Goal: Task Accomplishment & Management: Manage account settings

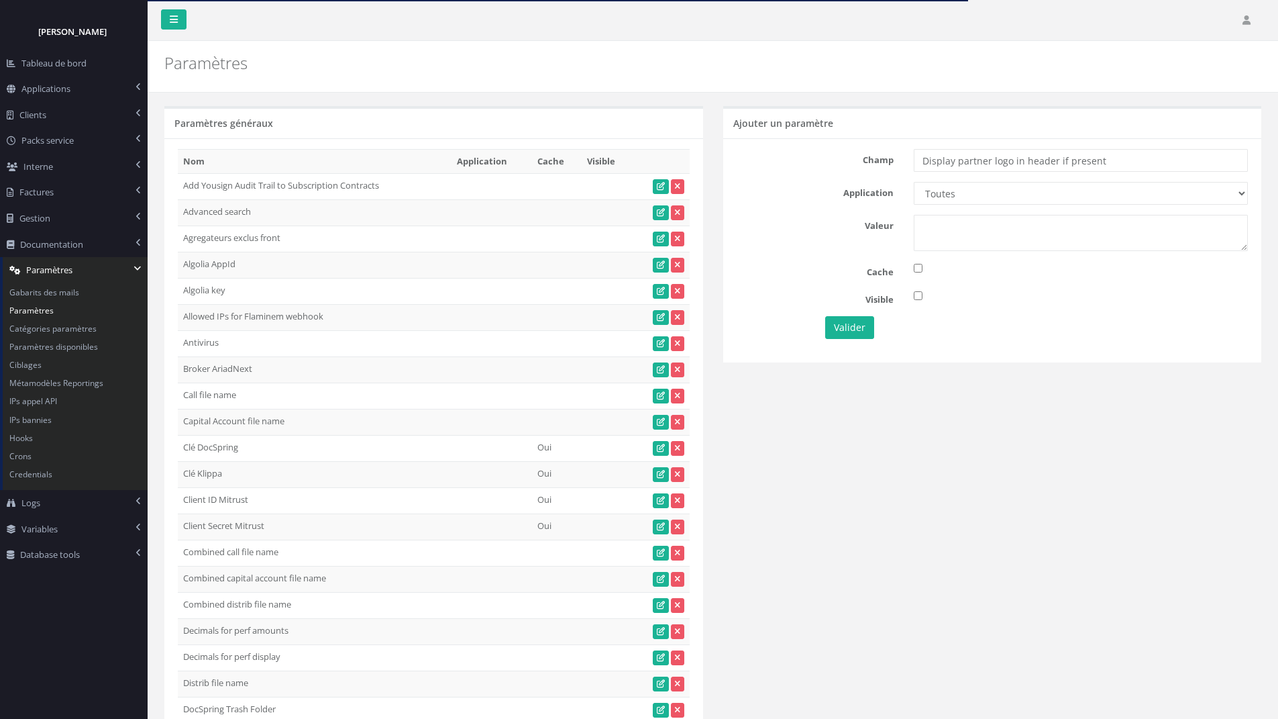
type input "Display partner logo in header if present"
select select "31"
type textarea "1"
click at [851, 323] on button "Valider" at bounding box center [849, 327] width 49 height 23
